Goal: Task Accomplishment & Management: Use online tool/utility

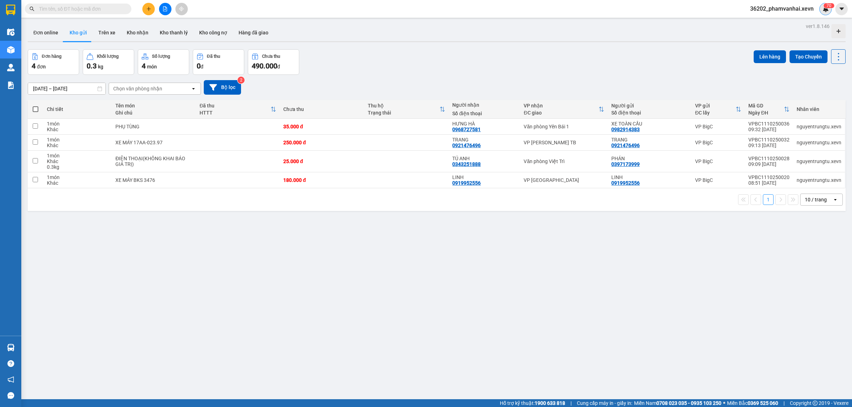
click at [828, 11] on img at bounding box center [825, 9] width 6 height 6
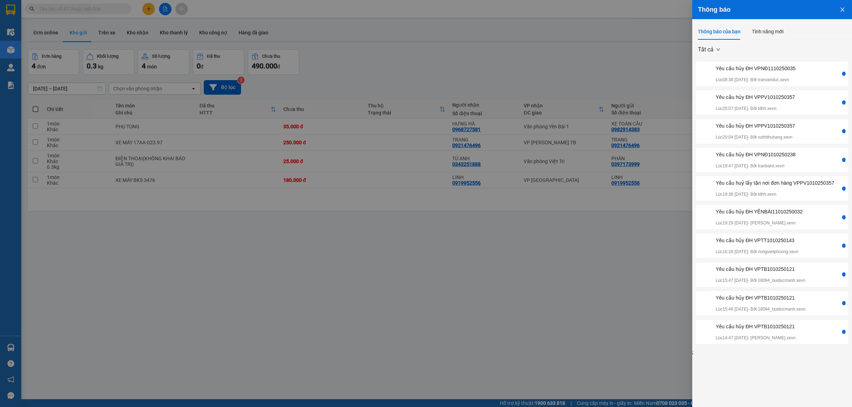
click at [775, 70] on div "Yêu cầu hủy ĐH VPNĐ1110250035" at bounding box center [755, 69] width 80 height 8
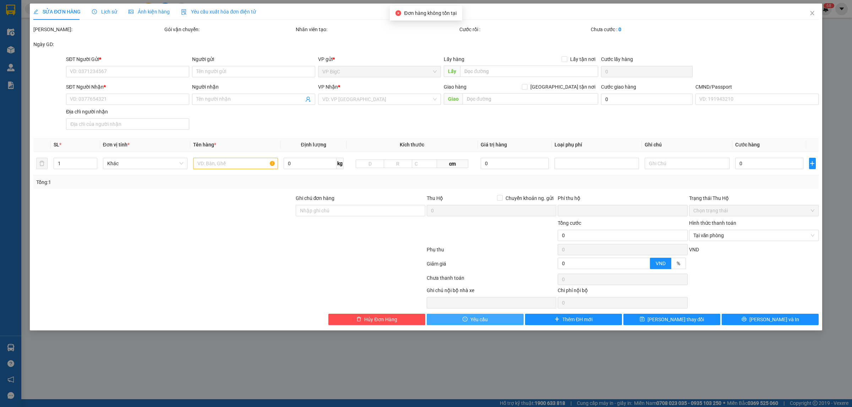
click at [477, 323] on span "Yêu cầu" at bounding box center [478, 320] width 17 height 8
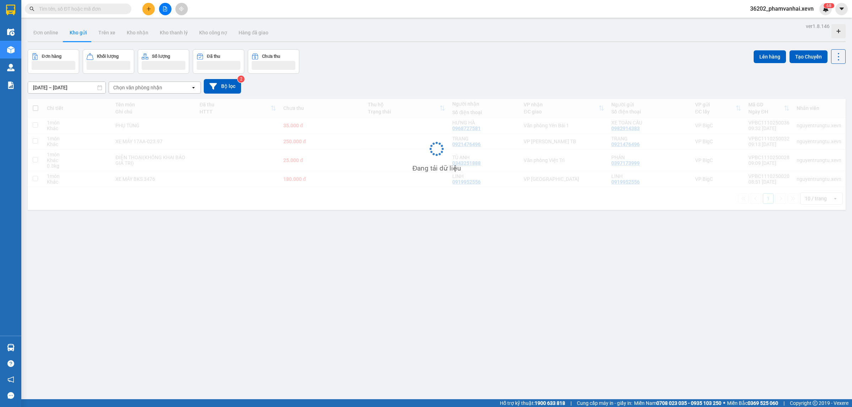
click at [802, 45] on div "ver 1.8.146 Đơn online Kho gửi Trên xe Kho nhận Kho thanh lý Kho công nợ Hàng đ…" at bounding box center [436, 224] width 823 height 407
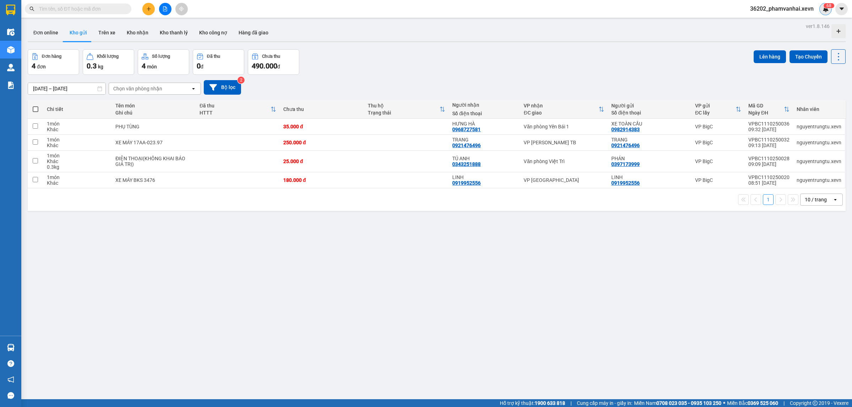
click at [822, 12] on div "6 8" at bounding box center [825, 9] width 12 height 12
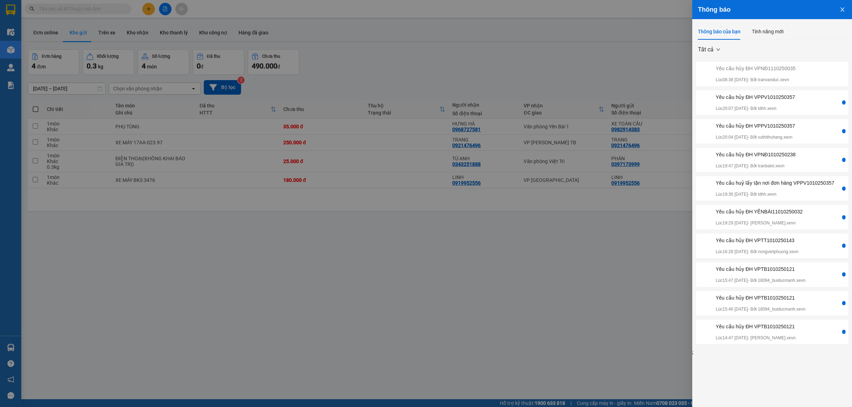
click at [793, 98] on div "Yêu cầu hủy ĐH VPPV1010250357" at bounding box center [754, 97] width 79 height 8
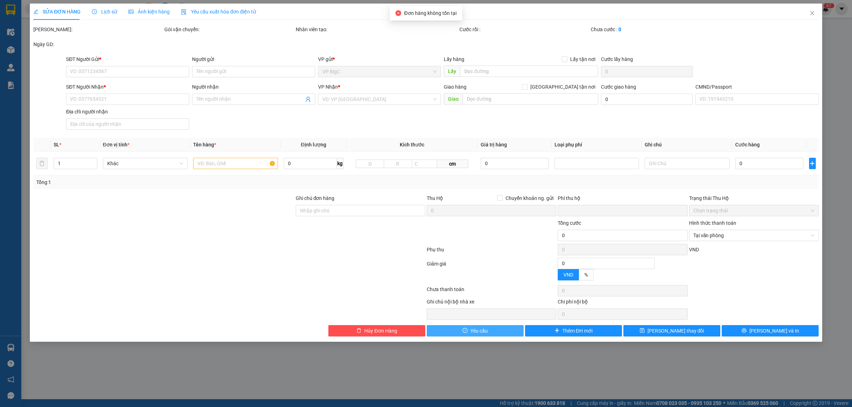
click at [492, 330] on button "Yêu cầu" at bounding box center [475, 330] width 97 height 11
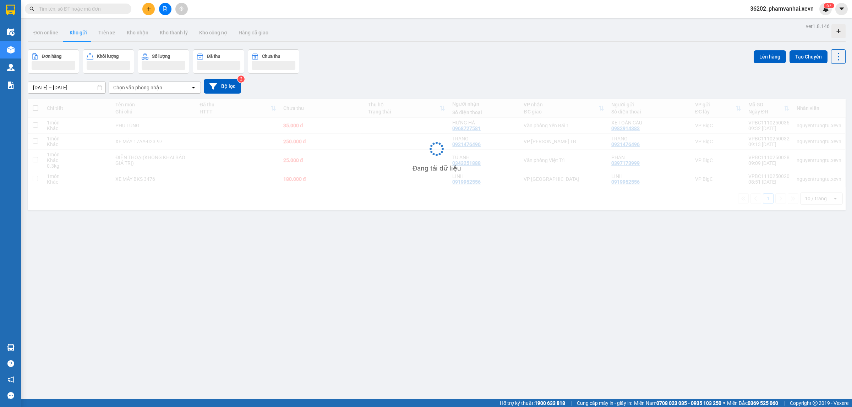
click at [799, 44] on div "ver 1.8.146 Đơn online Kho gửi Trên xe Kho nhận Kho thanh lý Kho công nợ Hàng đ…" at bounding box center [436, 224] width 823 height 407
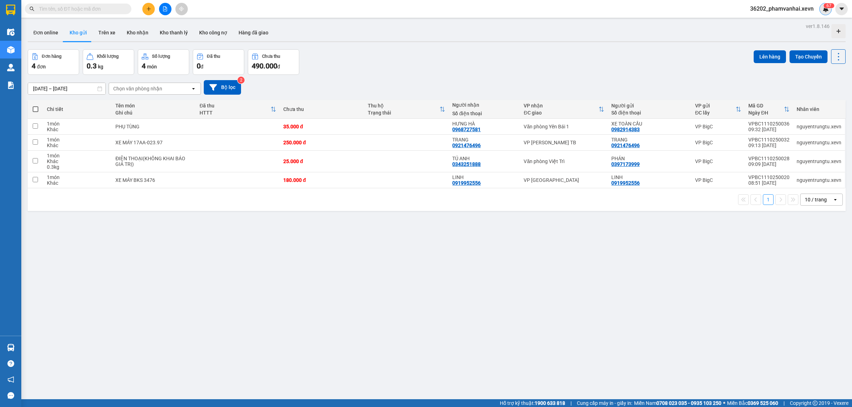
click at [821, 12] on div "36202_phamvanhai.xevn 6 7" at bounding box center [787, 9] width 87 height 12
click at [823, 11] on img at bounding box center [825, 9] width 6 height 6
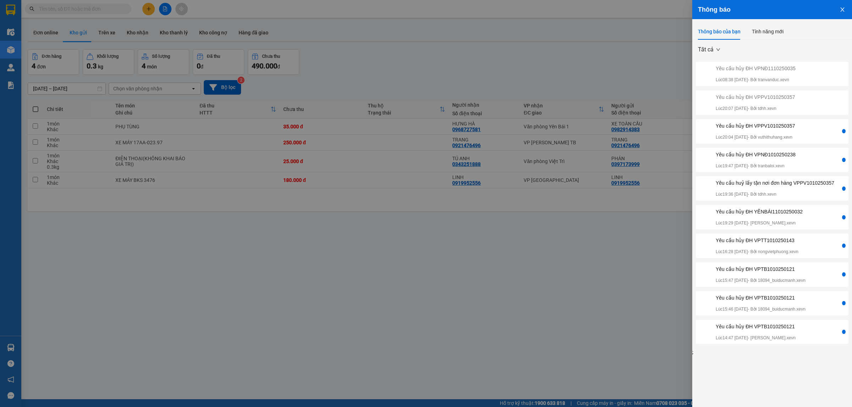
click at [794, 128] on div "Yêu cầu hủy ĐH VPPV1010250357" at bounding box center [754, 126] width 79 height 8
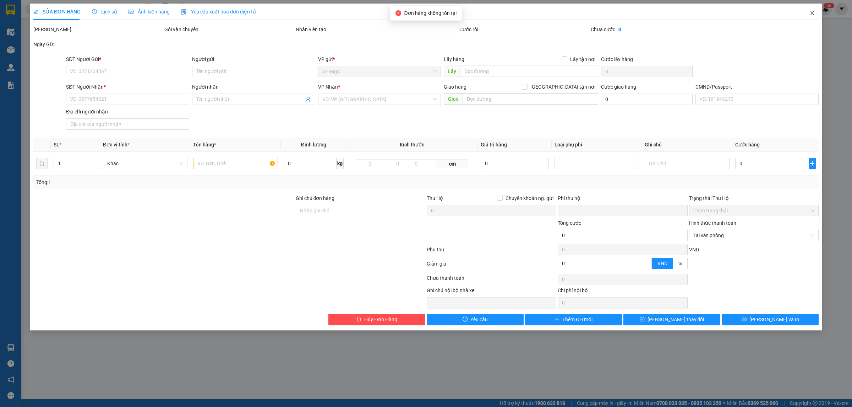
click at [817, 12] on span "Close" at bounding box center [812, 14] width 20 height 20
